Goal: Task Accomplishment & Management: Complete application form

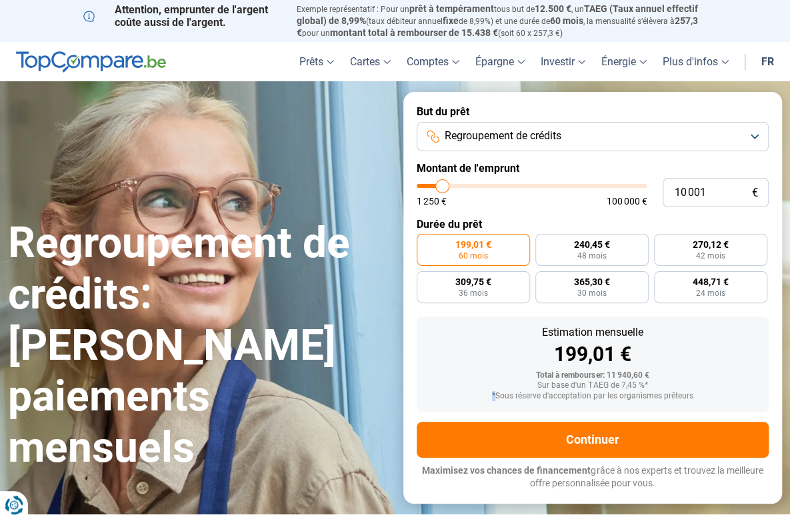
type input "9 250"
type input "9250"
type input "9 500"
type input "9500"
type input "9 750"
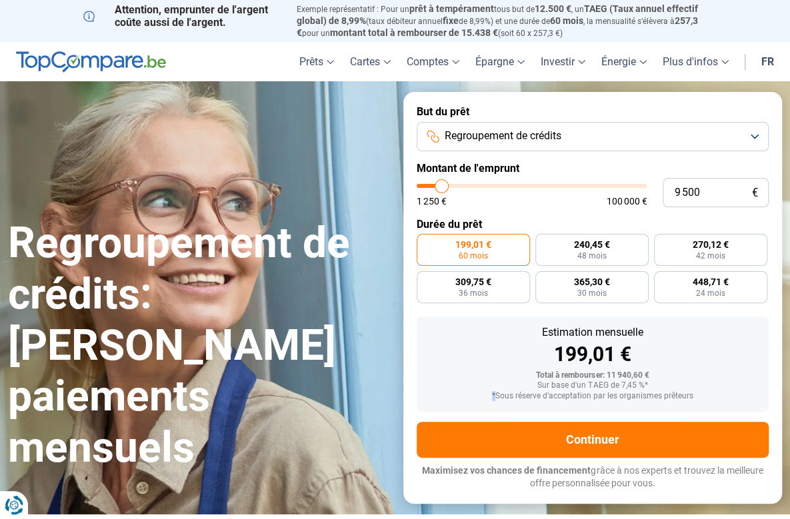
type input "9750"
type input "10 000"
type input "10000"
type input "10 500"
type input "10500"
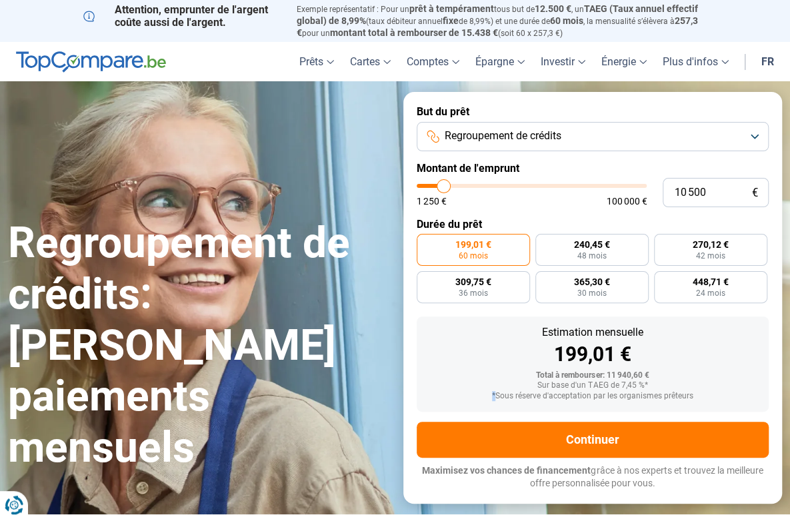
type input "10 750"
type input "10750"
type input "11 000"
type input "11000"
type input "11 250"
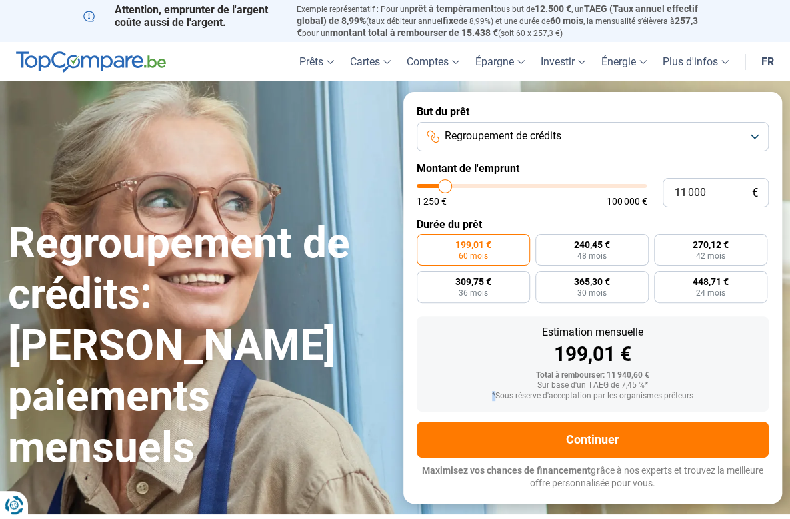
type input "11250"
type input "11 500"
type input "11500"
type input "11 750"
type input "11750"
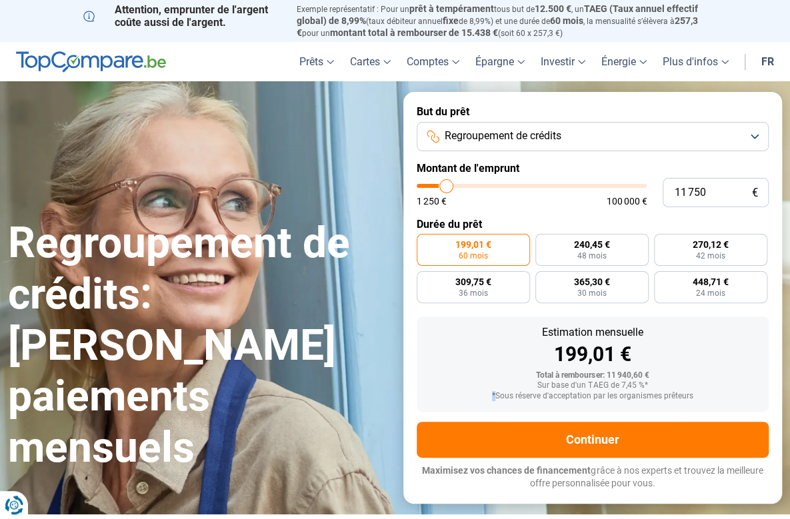
type input "12 250"
type input "12250"
type input "12 500"
type input "12500"
type input "13 000"
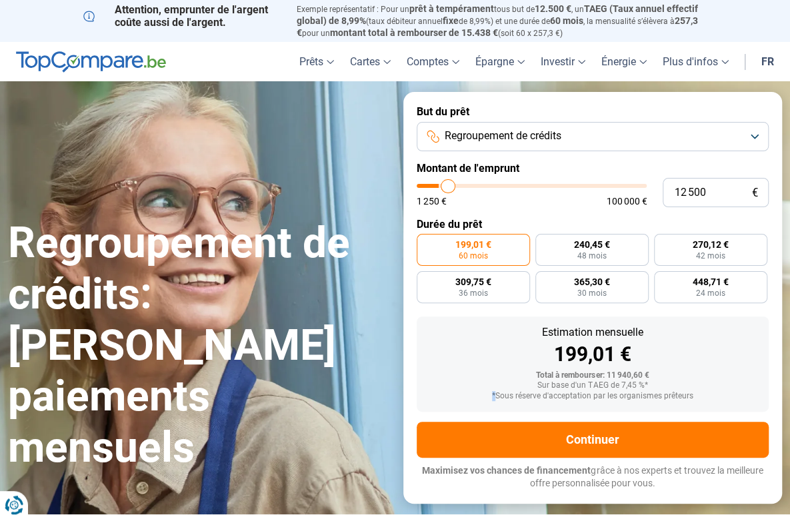
type input "13000"
type input "13 250"
type input "13250"
type input "13 500"
type input "13500"
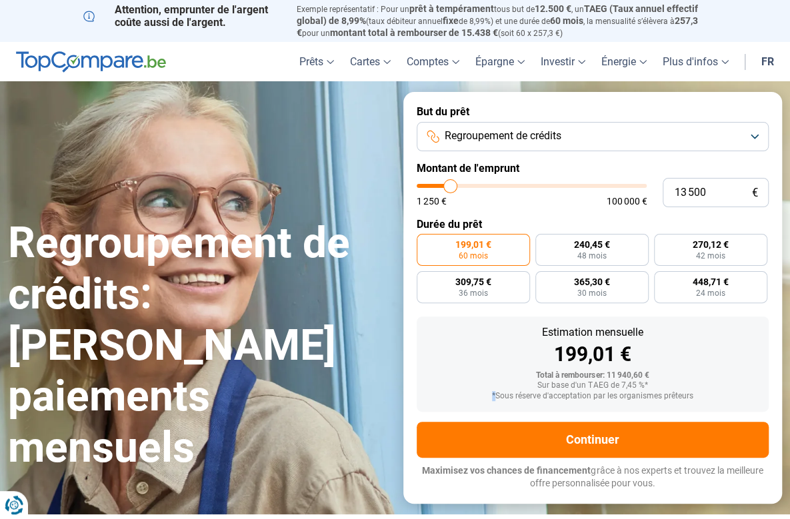
type input "13 750"
type input "13750"
type input "14 000"
type input "14000"
type input "14 250"
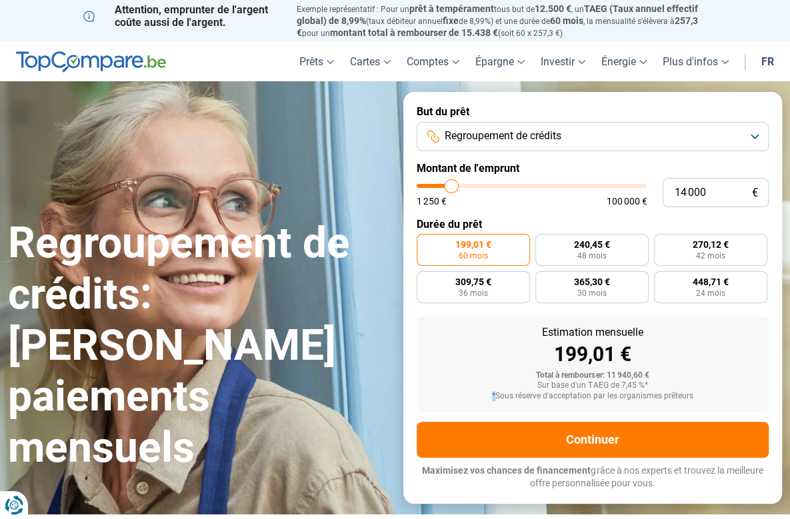
type input "14250"
type input "14 750"
type input "14750"
type input "15 000"
type input "15000"
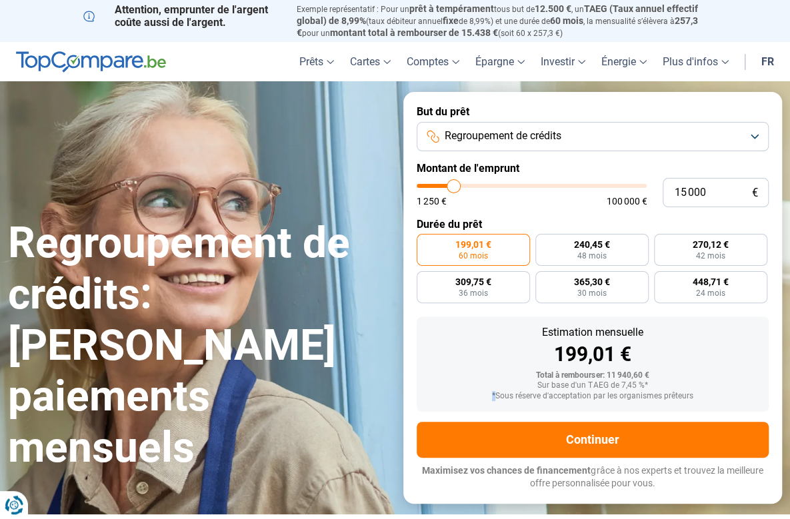
type input "15 250"
type input "15250"
type input "15 500"
type input "15500"
type input "15 750"
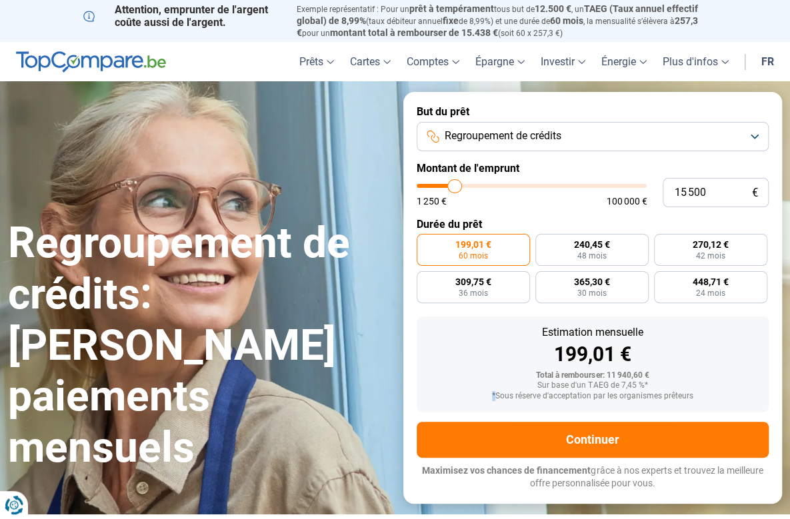
type input "15750"
type input "16 000"
type input "16000"
type input "16 500"
type input "16500"
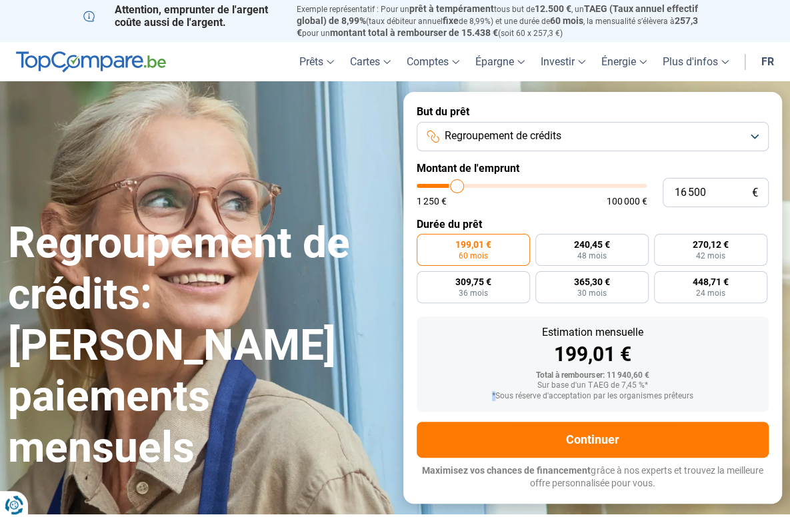
type input "16 750"
type input "16750"
type input "17 000"
type input "17000"
type input "16 750"
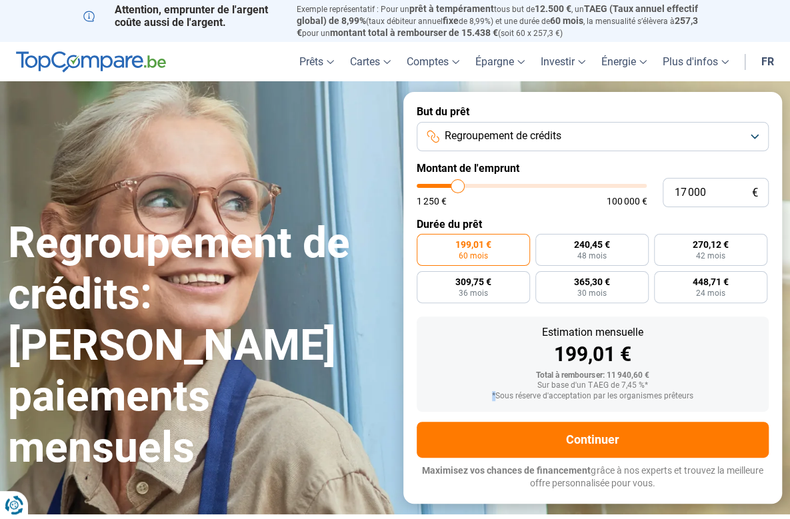
type input "16750"
type input "16 500"
type input "16500"
type input "16 250"
type input "16250"
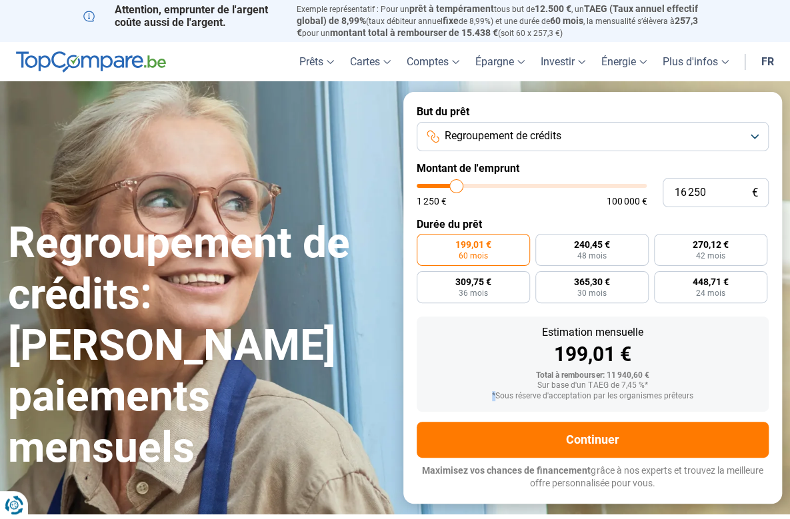
type input "16 000"
type input "16000"
type input "15 750"
type input "15750"
type input "15 500"
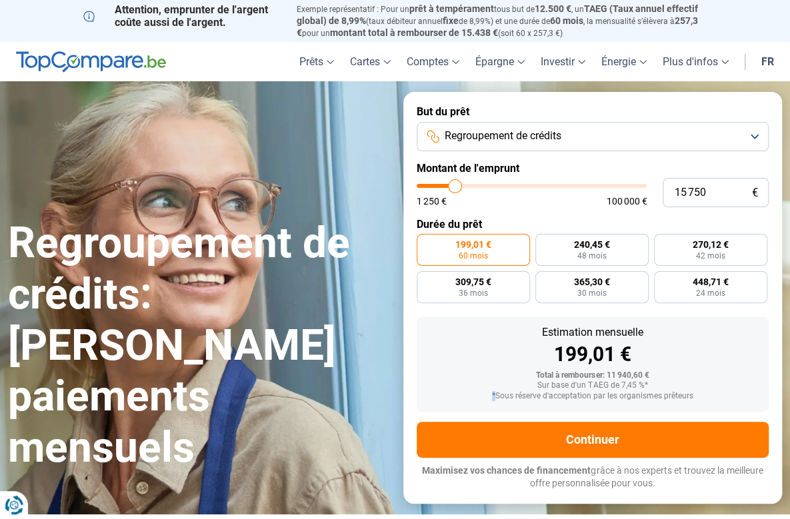
type input "15500"
type input "15 250"
type input "15250"
type input "15 500"
type input "15500"
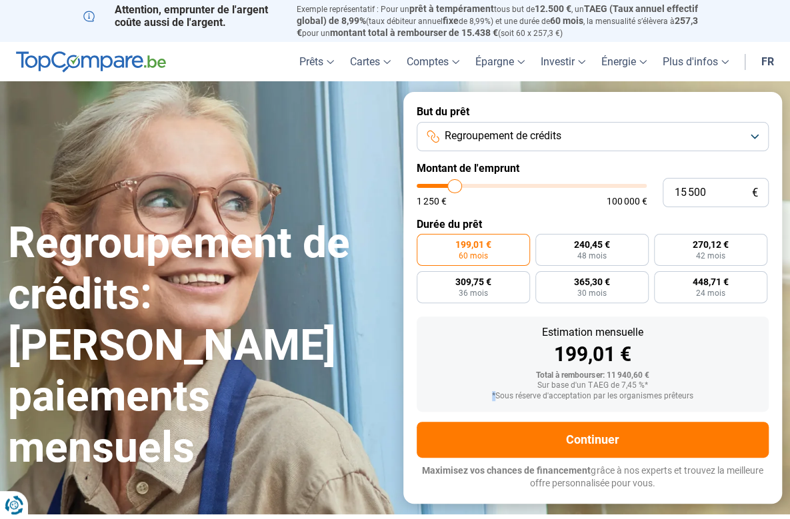
type input "15 750"
type input "15750"
type input "16 000"
type input "16000"
type input "16 250"
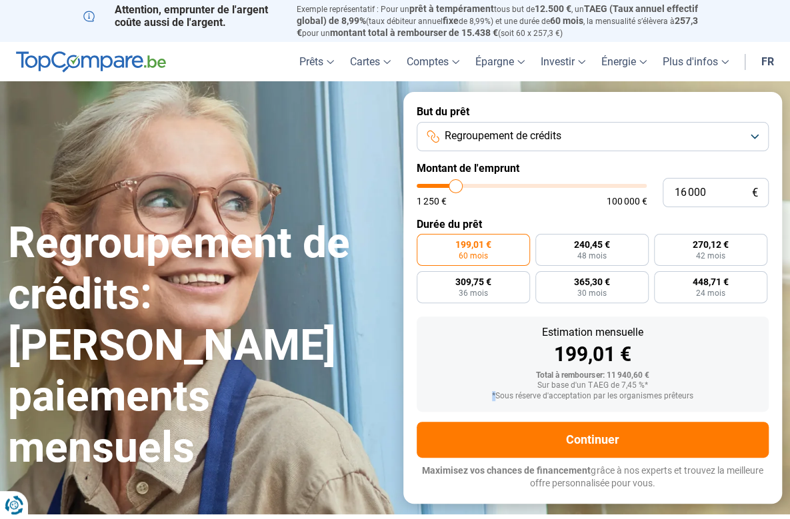
type input "16250"
type input "16 000"
drag, startPoint x: 441, startPoint y: 185, endPoint x: 455, endPoint y: 186, distance: 14.7
type input "16000"
click at [455, 186] on input "range" at bounding box center [532, 186] width 231 height 4
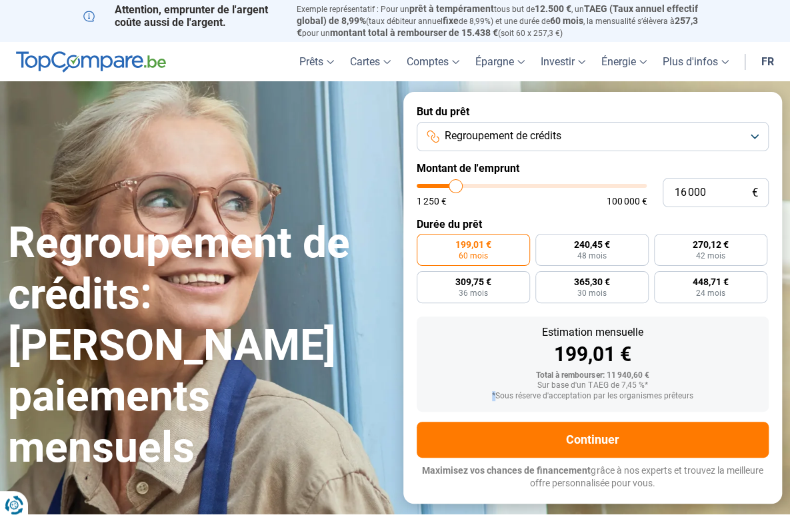
radio input "false"
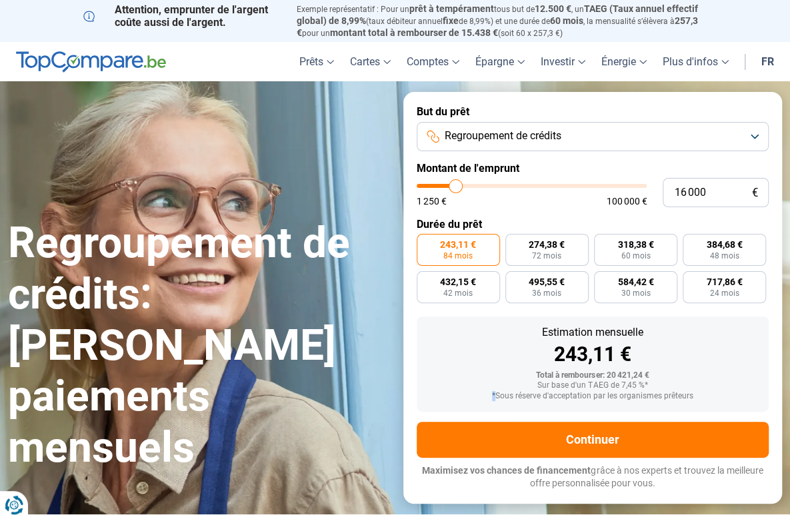
type input "15 500"
type input "15500"
type input "15 250"
type input "15250"
type input "15 000"
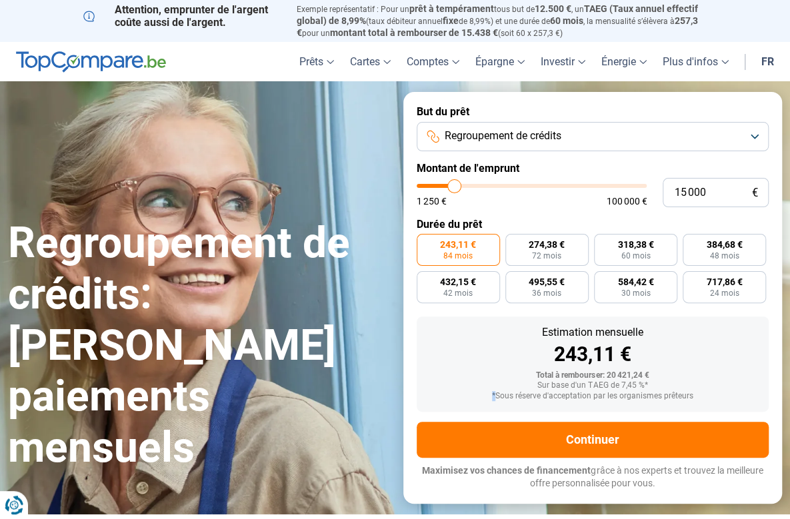
type input "15000"
type input "14 750"
type input "14750"
type input "15 000"
type input "15000"
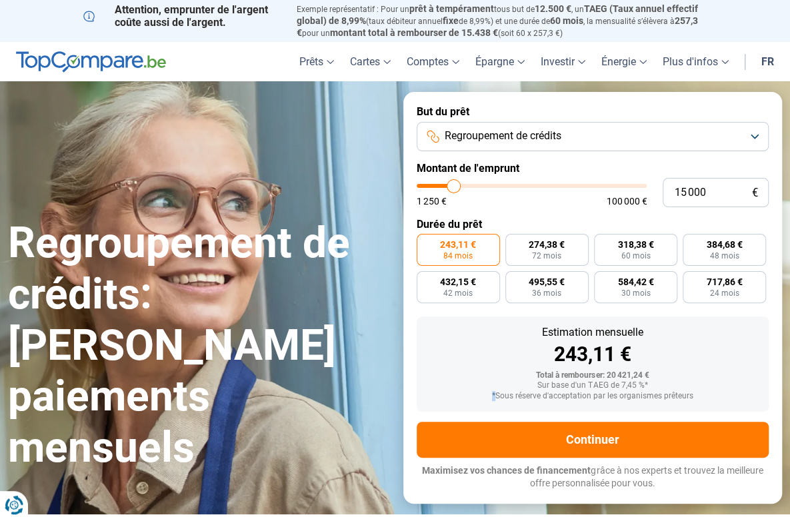
click at [453, 188] on input "range" at bounding box center [532, 186] width 231 height 4
click at [454, 188] on input "range" at bounding box center [532, 186] width 231 height 4
radio input "true"
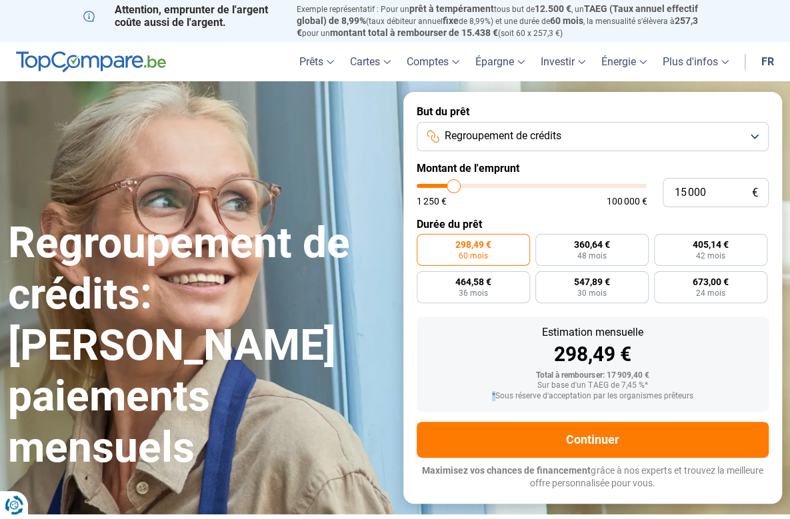
click at [454, 188] on input "range" at bounding box center [532, 186] width 231 height 4
